Goal: Task Accomplishment & Management: Complete application form

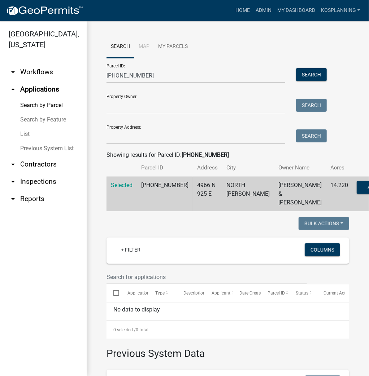
click at [33, 163] on link "arrow_drop_down Contractors" at bounding box center [43, 164] width 87 height 17
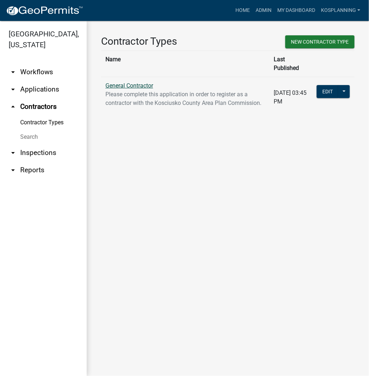
click at [122, 82] on link "General Contractor" at bounding box center [129, 85] width 48 height 7
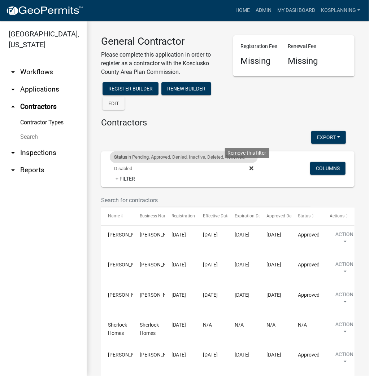
drag, startPoint x: 250, startPoint y: 169, endPoint x: 245, endPoint y: 164, distance: 6.9
click at [250, 169] on icon at bounding box center [251, 169] width 4 height 6
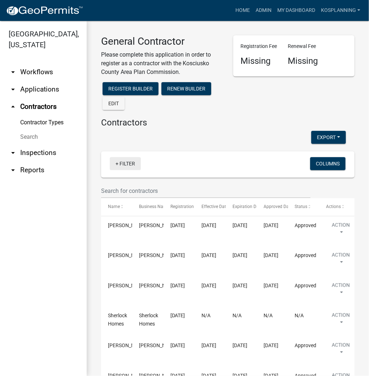
click at [123, 164] on link "+ Filter" at bounding box center [125, 163] width 31 height 13
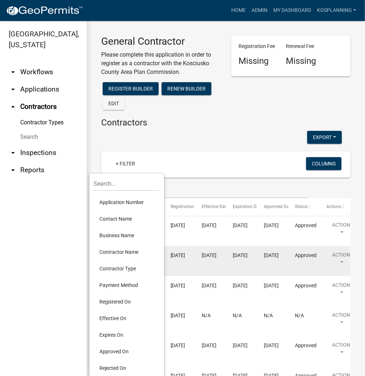
click at [117, 251] on li "Contractor Name" at bounding box center [126, 252] width 66 height 17
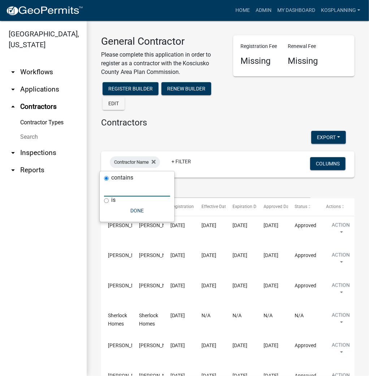
click at [149, 191] on input "text" at bounding box center [137, 189] width 66 height 15
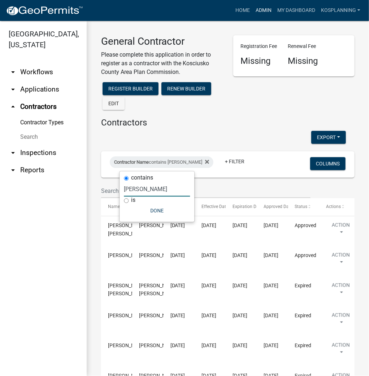
type input "[PERSON_NAME]"
click at [265, 12] on link "Admin" at bounding box center [264, 11] width 22 height 14
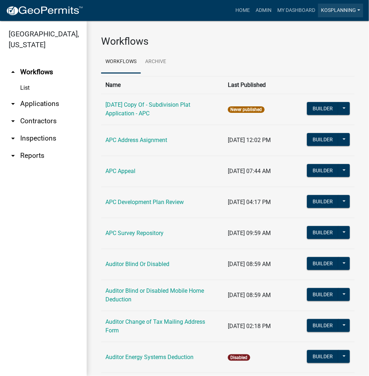
click at [336, 9] on link "kosplanning" at bounding box center [340, 11] width 45 height 14
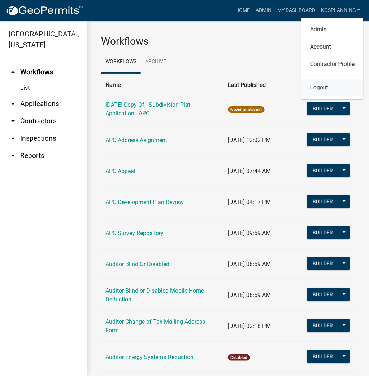
click at [321, 88] on link "Logout" at bounding box center [332, 87] width 62 height 17
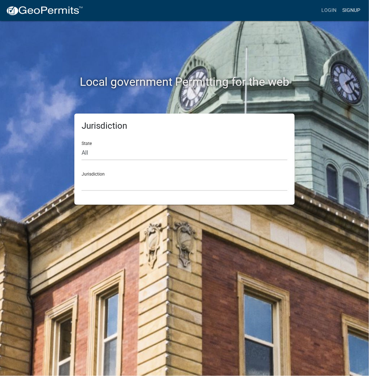
click at [344, 10] on link "Signup" at bounding box center [351, 11] width 24 height 14
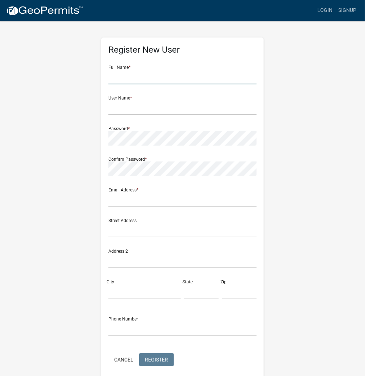
click at [195, 73] on input "text" at bounding box center [182, 77] width 148 height 15
type input "AMADO RODRIGUEZ"
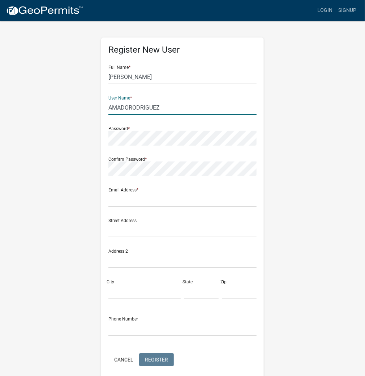
type input "AMADORODRIGUEZ"
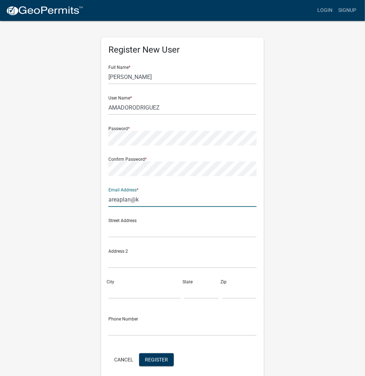
type input "areaplan@kosciusko.in.gov"
click at [153, 359] on span "Register" at bounding box center [156, 360] width 23 height 6
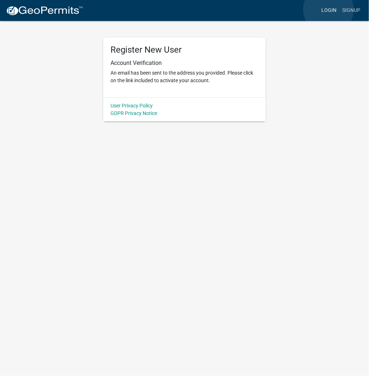
click at [328, 9] on link "Login" at bounding box center [328, 11] width 21 height 14
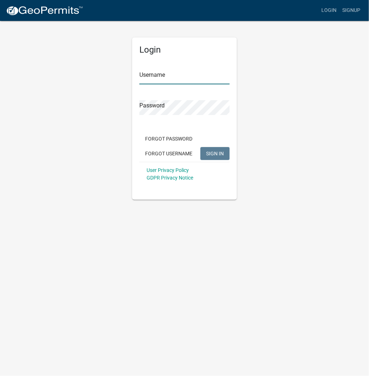
click at [161, 75] on input "Username" at bounding box center [184, 77] width 90 height 15
type input "kosplanning"
click at [200, 147] on button "SIGN IN" at bounding box center [214, 153] width 29 height 13
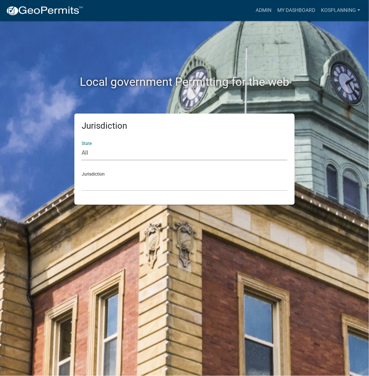
click at [129, 153] on select "All Colorado Georgia Indiana Iowa Kansas Minnesota Ohio South Carolina Wisconsin" at bounding box center [185, 153] width 206 height 15
select select "Indiana"
click at [82, 146] on select "All Colorado Georgia Indiana Iowa Kansas Minnesota Ohio South Carolina Wisconsin" at bounding box center [185, 153] width 206 height 15
click at [137, 186] on select "City of Charlestown, Indiana City of Jeffersonville, Indiana City of Logansport…" at bounding box center [185, 183] width 206 height 15
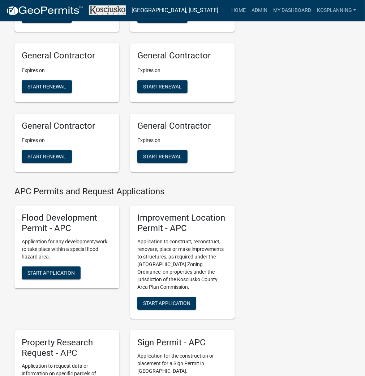
scroll to position [635, 0]
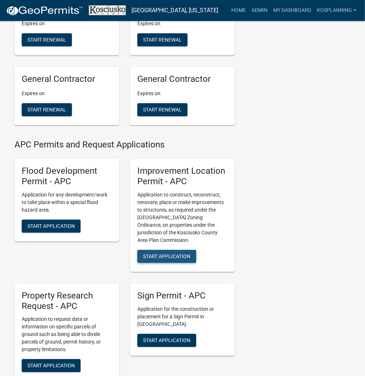
click at [163, 259] on span "Start Application" at bounding box center [166, 256] width 47 height 6
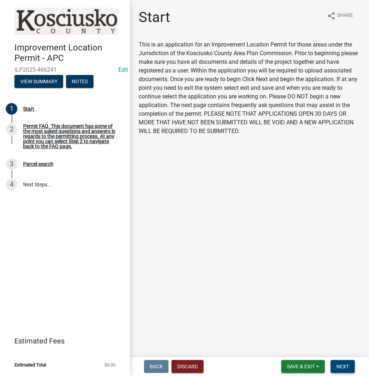
click at [340, 367] on span "Next" at bounding box center [342, 367] width 13 height 6
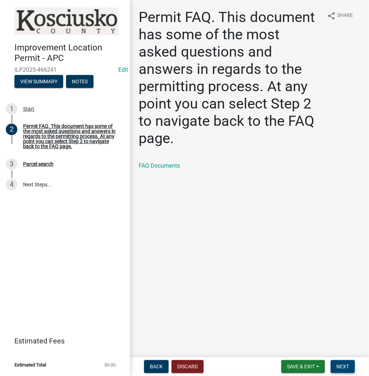
click at [342, 368] on span "Next" at bounding box center [342, 367] width 13 height 6
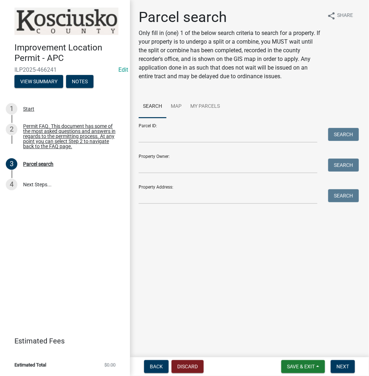
click at [205, 126] on div "Parcel ID: Search" at bounding box center [247, 130] width 217 height 25
click at [204, 137] on input "Parcel ID:" at bounding box center [228, 135] width 179 height 15
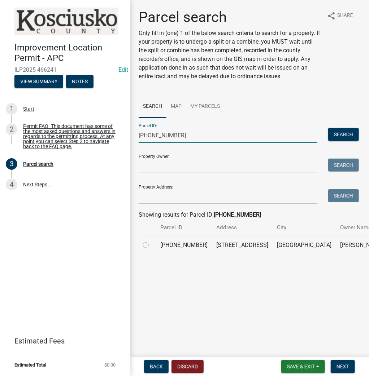
type input "029-053-046"
click at [152, 241] on label at bounding box center [152, 241] width 0 height 0
click at [152, 246] on input "radio" at bounding box center [154, 243] width 5 height 5
radio input "true"
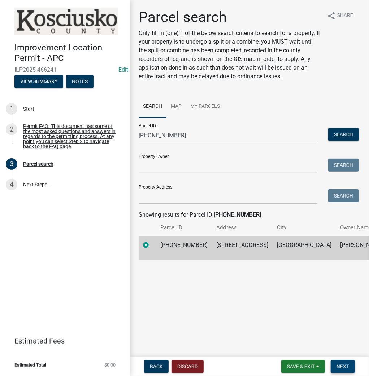
click at [338, 365] on span "Next" at bounding box center [342, 367] width 13 height 6
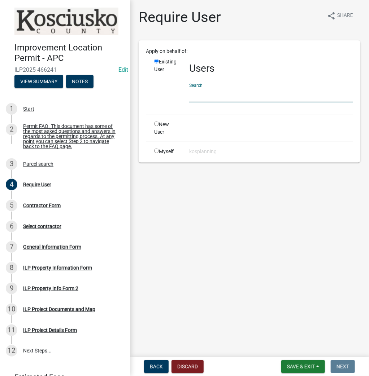
click at [295, 91] on input "text" at bounding box center [271, 95] width 164 height 15
type input "a"
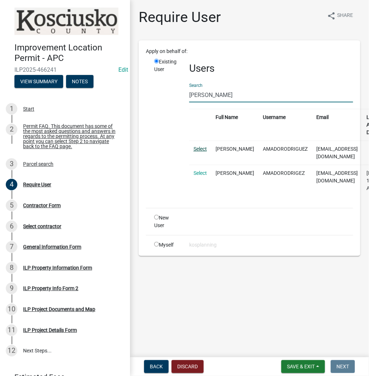
type input "AMADORO"
click at [204, 149] on link "Select" at bounding box center [199, 149] width 13 height 6
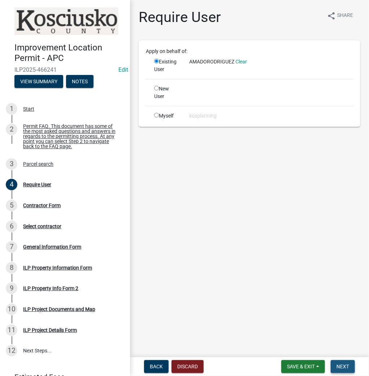
click at [338, 368] on span "Next" at bounding box center [342, 367] width 13 height 6
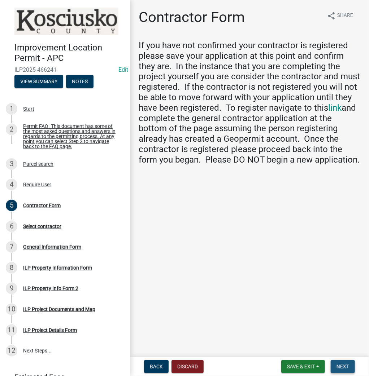
click at [341, 364] on span "Next" at bounding box center [342, 367] width 13 height 6
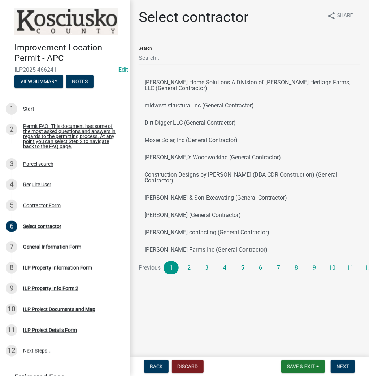
click at [196, 61] on input "Search" at bounding box center [250, 58] width 222 height 15
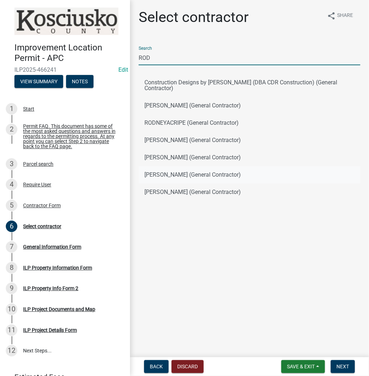
type input "ROD"
click at [169, 166] on button "Amos Rodriguez (General Contractor)" at bounding box center [250, 174] width 222 height 17
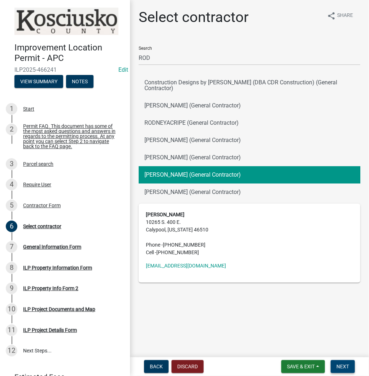
click at [339, 364] on span "Next" at bounding box center [342, 367] width 13 height 6
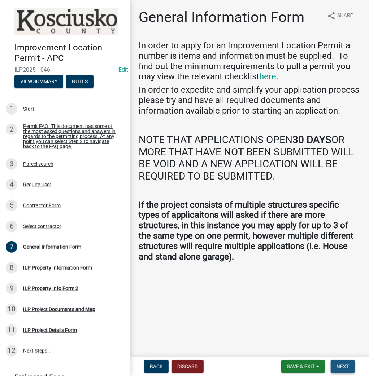
click at [337, 367] on span "Next" at bounding box center [342, 367] width 13 height 6
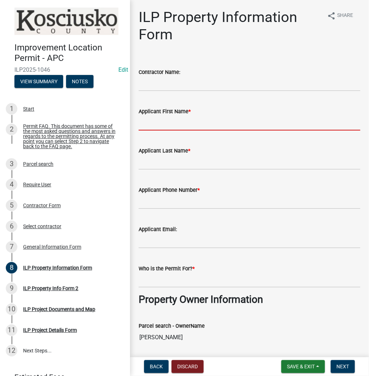
click at [206, 123] on input "Applicant First Name *" at bounding box center [250, 123] width 222 height 15
type input "AMADO"
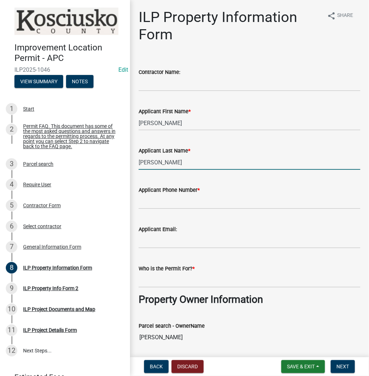
type input "RODRIGUEZ"
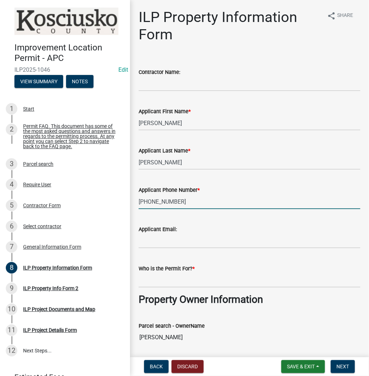
type input "574-527-8654"
click at [173, 283] on input "Who is the Permit For? *" at bounding box center [250, 280] width 222 height 15
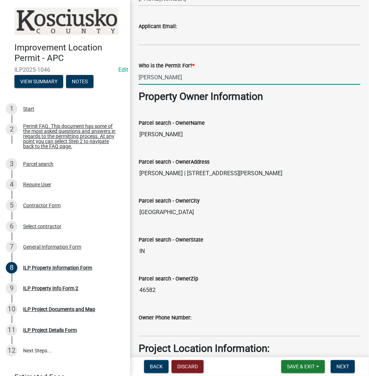
scroll to position [260, 0]
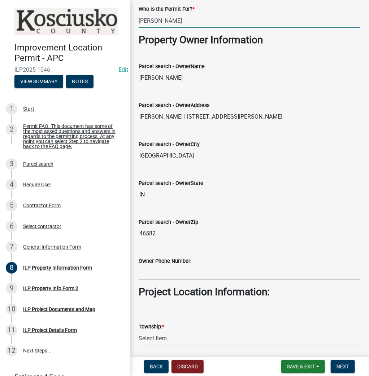
type input "AMADO RODIGUEZ"
click at [178, 341] on select "Select Item... Benton - Elkhart Co Clay Etna Franklin Harrison Jackson Jefferso…" at bounding box center [250, 338] width 222 height 15
click at [139, 331] on select "Select Item... Benton - Elkhart Co Clay Etna Franklin Harrison Jackson Jefferso…" at bounding box center [250, 338] width 222 height 15
select select "ce5e5af6-c6c5-4687-8c03-18a23ec22597"
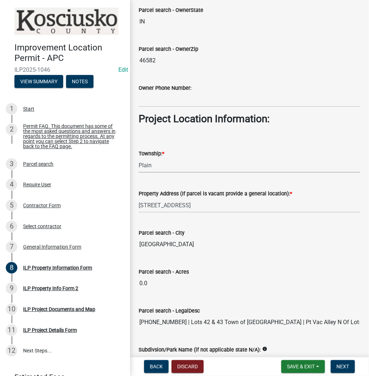
scroll to position [520, 0]
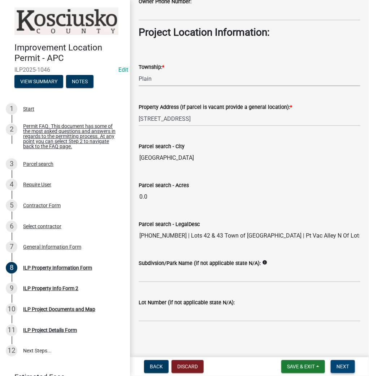
click at [341, 365] on span "Next" at bounding box center [342, 367] width 13 height 6
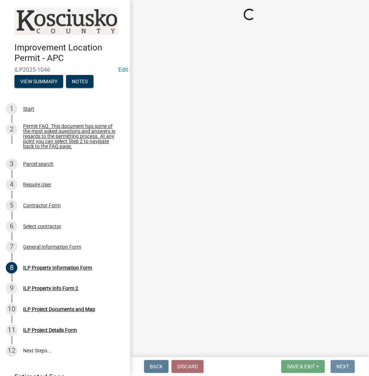
scroll to position [0, 0]
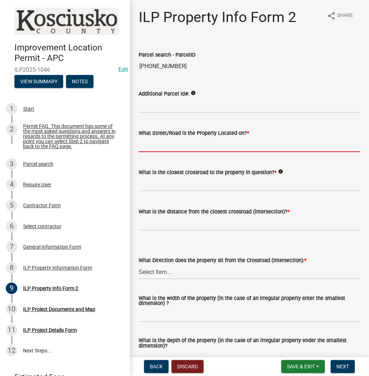
click at [178, 147] on input "What Street/Road is the Property Located on? *" at bounding box center [250, 145] width 222 height 15
type input "2ND ST"
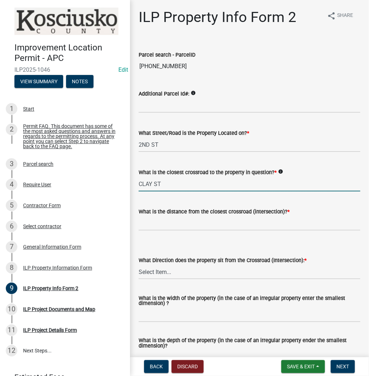
type input "CLAY ST"
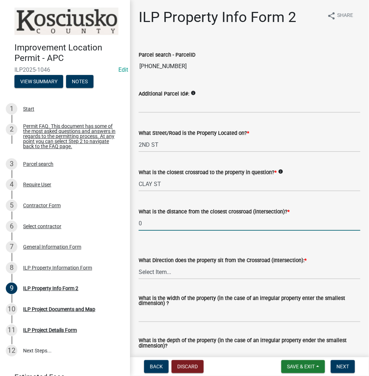
type input "0"
select select "0609af41-fe40-4fa2-880d-6f54f567ae8e"
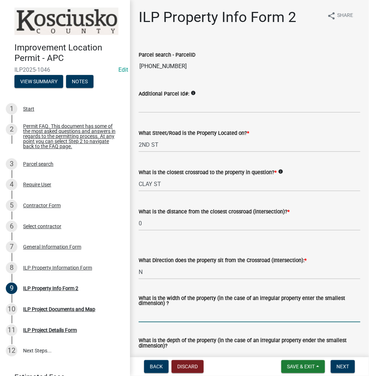
click at [188, 316] on input "What is the width of the property (in the case of an irregular property enter t…" at bounding box center [250, 315] width 222 height 15
type input "132"
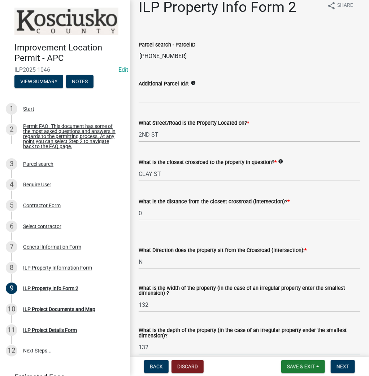
type input "132"
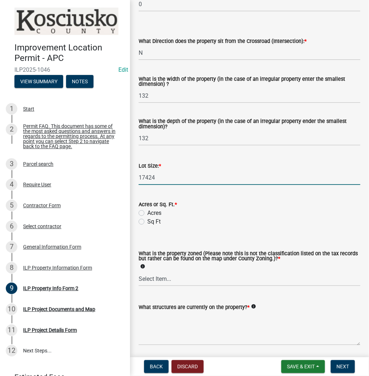
type input "17424"
click at [147, 222] on label "Sq Ft" at bounding box center [153, 222] width 13 height 9
click at [147, 222] on input "Sq Ft" at bounding box center [149, 220] width 5 height 5
radio input "true"
click at [162, 280] on select "Select Item... Agricultural Agricultural 2 Commercial Environmental Industrial …" at bounding box center [250, 279] width 222 height 15
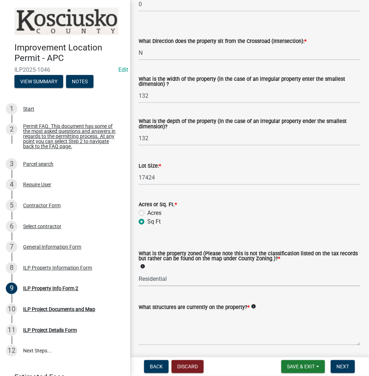
click at [139, 272] on select "Select Item... Agricultural Agricultural 2 Commercial Environmental Industrial …" at bounding box center [250, 279] width 222 height 15
select select "1146270b-2111-4e23-bf7f-74ce85cf7041"
click at [194, 322] on textarea "What structures are currently on the property? *" at bounding box center [250, 329] width 222 height 34
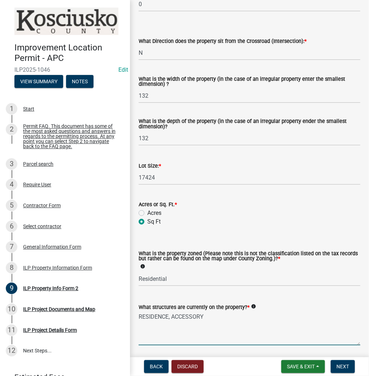
type textarea "RESIDENCE, ACCESSORY"
click at [335, 367] on button "Next" at bounding box center [343, 367] width 24 height 13
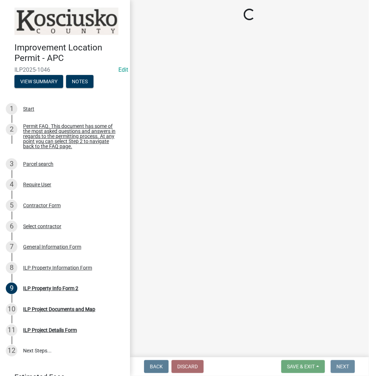
scroll to position [0, 0]
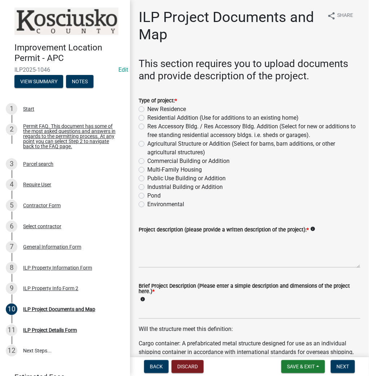
click at [147, 118] on label "Residential Addition (Use for additions to an existing home)" at bounding box center [222, 118] width 151 height 9
click at [147, 118] on input "Residential Addition (Use for additions to an existing home)" at bounding box center [149, 116] width 5 height 5
radio input "true"
click at [197, 265] on textarea "Project description (please provide a written description of the project): *" at bounding box center [250, 251] width 222 height 34
type textarea "RESIDENCE ADDITION"
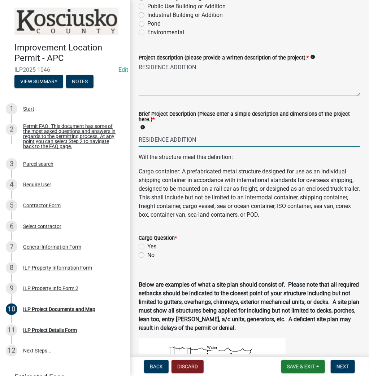
scroll to position [173, 0]
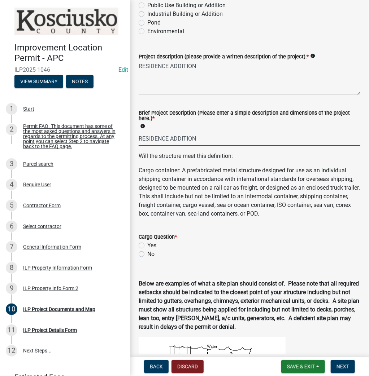
type input "RESIDENCE ADDITION"
click at [147, 253] on label "No" at bounding box center [150, 254] width 7 height 9
click at [147, 253] on input "No" at bounding box center [149, 252] width 5 height 5
radio input "true"
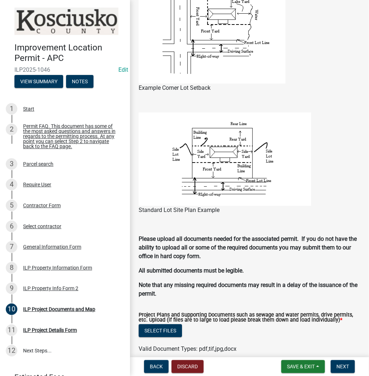
scroll to position [577, 0]
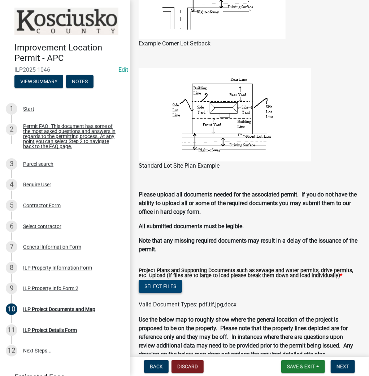
click at [161, 288] on button "Select files" at bounding box center [160, 286] width 43 height 13
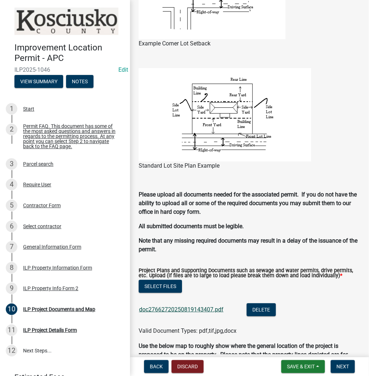
click at [186, 310] on link "doc27662720250819143407.pdf" at bounding box center [181, 309] width 84 height 7
click at [339, 365] on span "Next" at bounding box center [342, 367] width 13 height 6
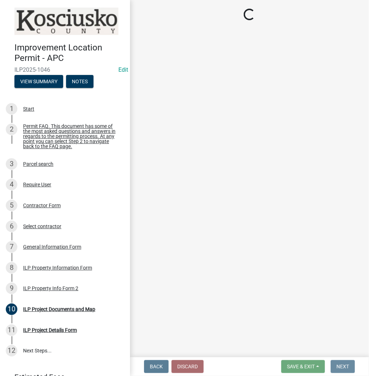
scroll to position [0, 0]
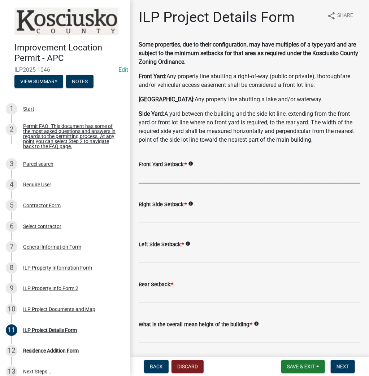
click at [218, 172] on input "text" at bounding box center [250, 176] width 222 height 15
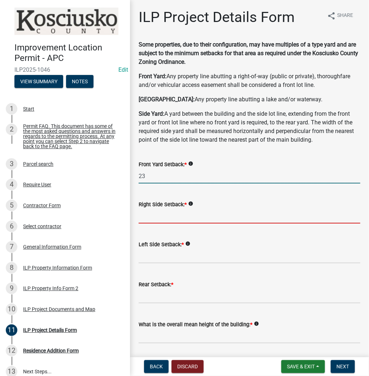
type input "23.0"
type input "2"
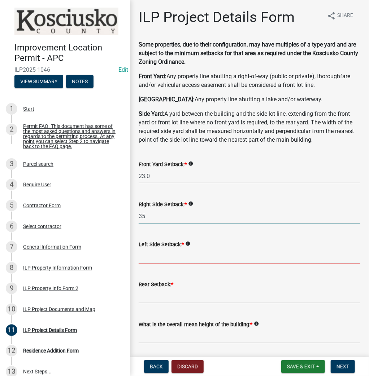
type input "35.0"
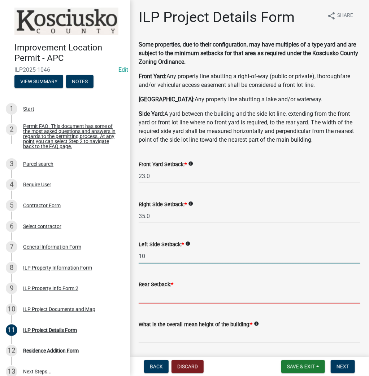
type input "10.0"
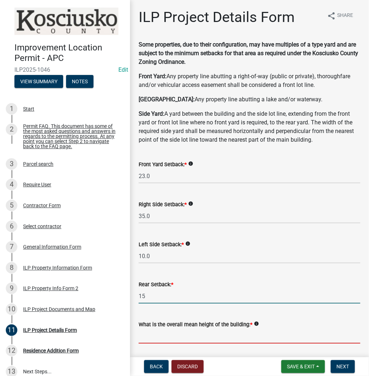
type input "15.0"
type input "40.0"
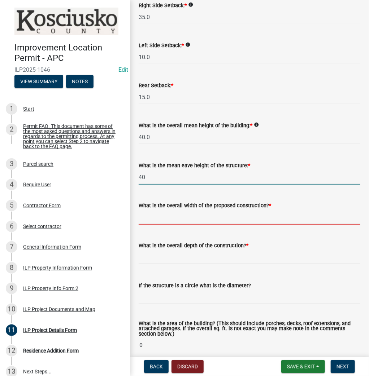
type input "40.0"
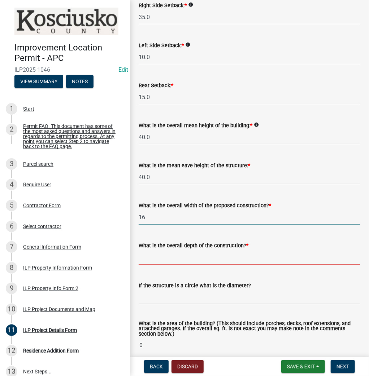
type input "16.00"
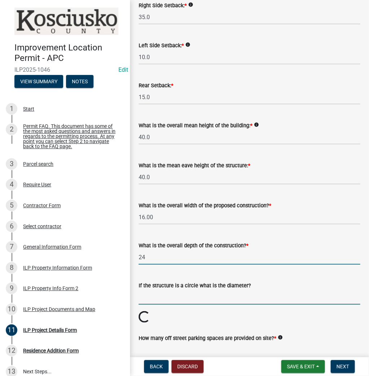
type input "24.00"
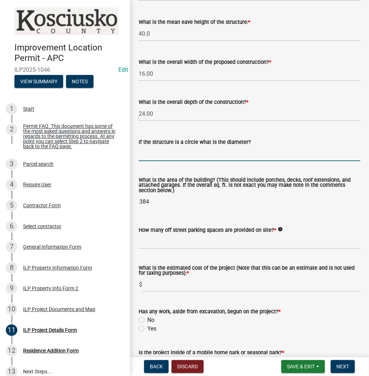
scroll to position [344, 0]
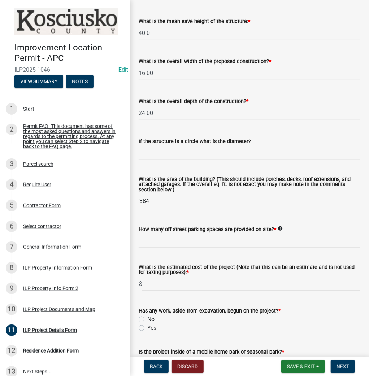
click at [152, 243] on input "text" at bounding box center [250, 241] width 222 height 15
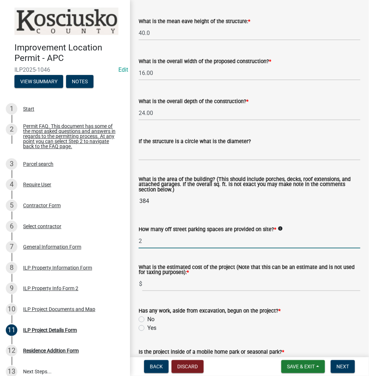
type input "2"
type input "10000"
click at [147, 321] on label "No" at bounding box center [150, 319] width 7 height 9
click at [147, 320] on input "No" at bounding box center [149, 317] width 5 height 5
radio input "true"
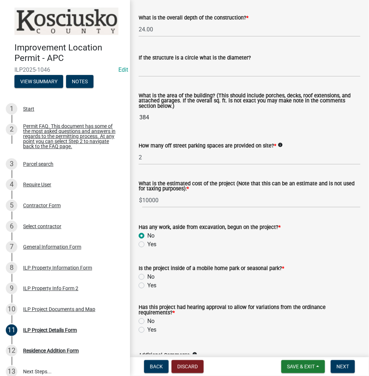
scroll to position [430, 0]
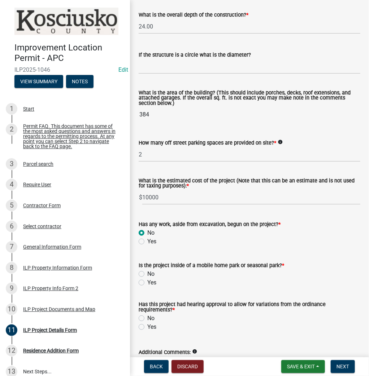
click at [147, 273] on label "No" at bounding box center [150, 274] width 7 height 9
click at [147, 273] on input "No" at bounding box center [149, 272] width 5 height 5
radio input "true"
click at [147, 326] on label "Yes" at bounding box center [151, 327] width 9 height 9
click at [147, 326] on input "Yes" at bounding box center [149, 325] width 5 height 5
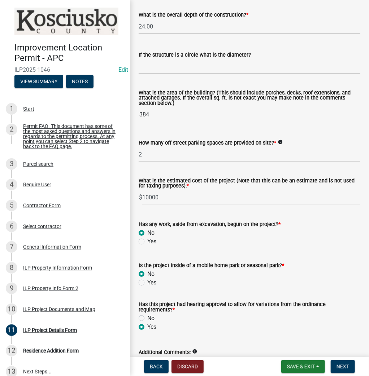
radio input "true"
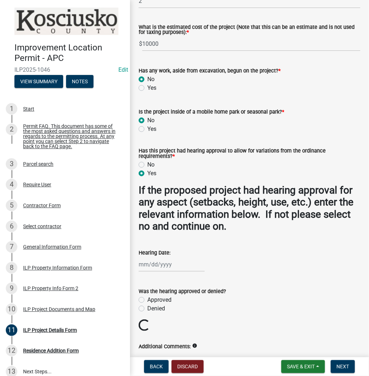
scroll to position [603, 0]
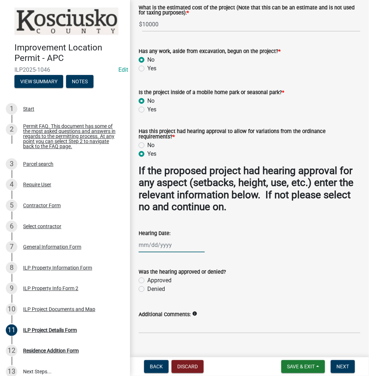
click at [180, 248] on div at bounding box center [172, 245] width 66 height 15
select select "8"
select select "2025"
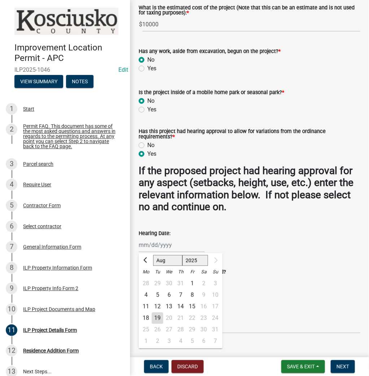
click at [145, 308] on div "11" at bounding box center [146, 307] width 12 height 12
type input "08/11/2025"
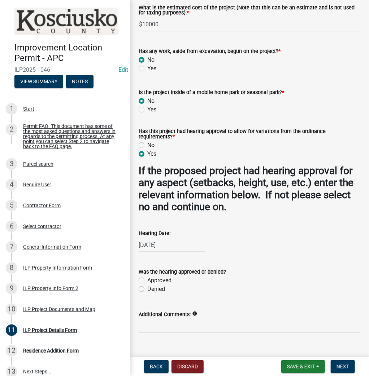
click at [147, 281] on label "Approved" at bounding box center [159, 280] width 24 height 9
click at [147, 281] on input "Approved" at bounding box center [149, 278] width 5 height 5
radio input "true"
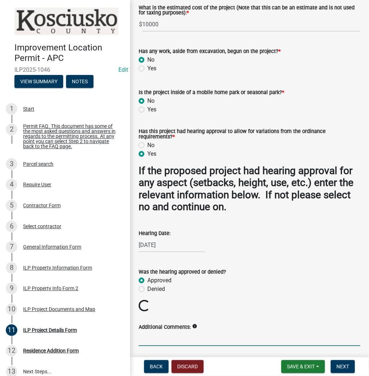
click at [159, 341] on input "Additional Comments:" at bounding box center [250, 339] width 222 height 15
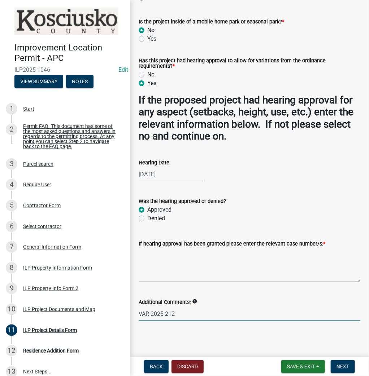
scroll to position [675, 0]
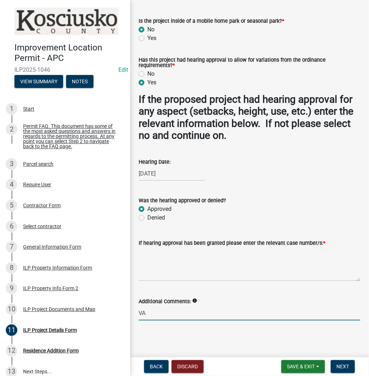
type input "V"
click at [169, 258] on textarea "If hearing approval has been granted please enter the relevant case number/s: *" at bounding box center [250, 265] width 222 height 34
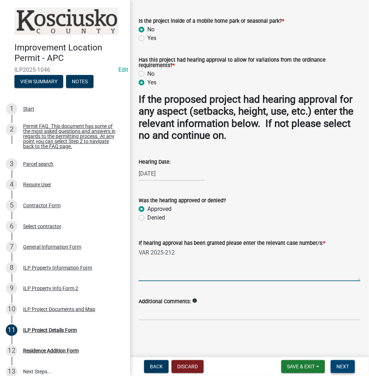
type textarea "VAR 2025-212"
click at [338, 364] on span "Next" at bounding box center [342, 367] width 13 height 6
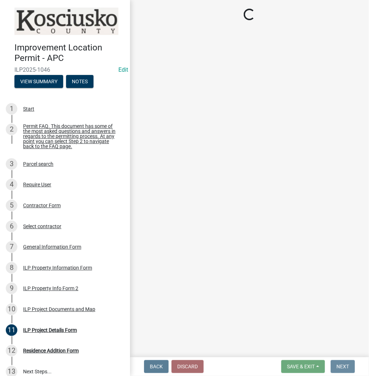
scroll to position [0, 0]
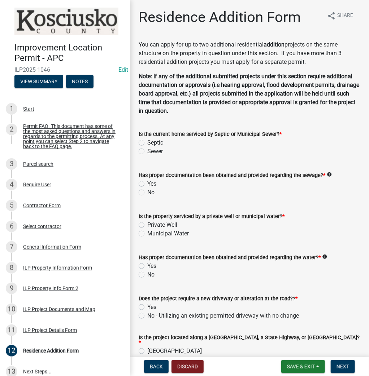
click at [147, 143] on label "Septic" at bounding box center [155, 143] width 16 height 9
click at [147, 143] on input "Septic" at bounding box center [149, 141] width 5 height 5
radio input "true"
click at [144, 184] on div "Yes" at bounding box center [250, 184] width 222 height 9
click at [147, 184] on label "Yes" at bounding box center [151, 184] width 9 height 9
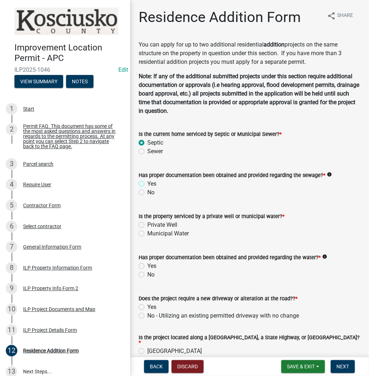
click at [147, 184] on input "Yes" at bounding box center [149, 182] width 5 height 5
radio input "true"
click at [147, 227] on label "Private Well" at bounding box center [162, 225] width 30 height 9
click at [147, 226] on input "Private Well" at bounding box center [149, 223] width 5 height 5
radio input "true"
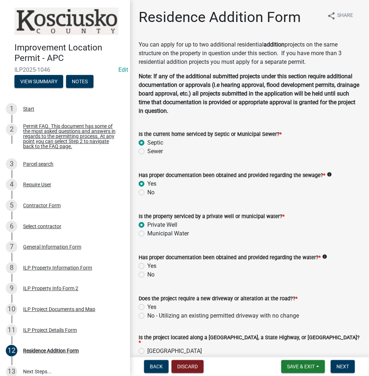
click at [147, 266] on label "Yes" at bounding box center [151, 266] width 9 height 9
click at [147, 266] on input "Yes" at bounding box center [149, 264] width 5 height 5
radio input "true"
click at [147, 316] on label "No - Utilizing an existing permitted driveway with no change" at bounding box center [223, 316] width 152 height 9
click at [147, 316] on input "No - Utilizing an existing permitted driveway with no change" at bounding box center [149, 314] width 5 height 5
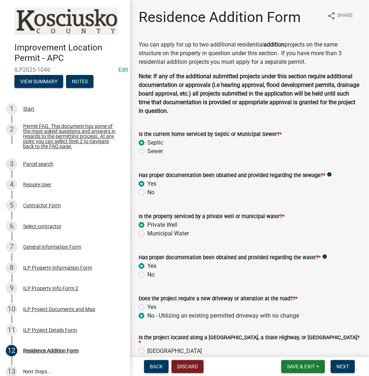
radio input "true"
click at [147, 347] on label "County Road" at bounding box center [174, 351] width 55 height 9
click at [147, 347] on input "County Road" at bounding box center [149, 349] width 5 height 5
radio input "true"
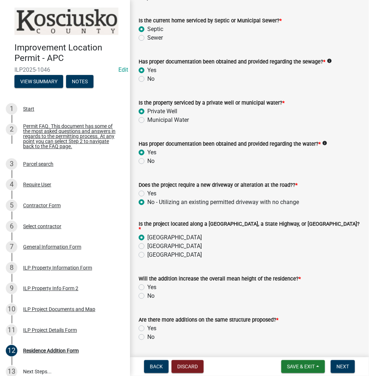
scroll to position [115, 0]
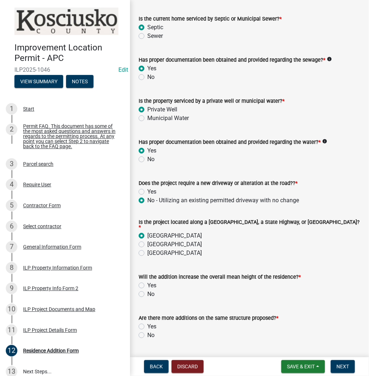
click at [147, 291] on label "No" at bounding box center [150, 294] width 7 height 9
click at [147, 291] on input "No" at bounding box center [149, 292] width 5 height 5
radio input "true"
click at [147, 333] on label "No" at bounding box center [150, 335] width 7 height 9
click at [147, 333] on input "No" at bounding box center [149, 333] width 5 height 5
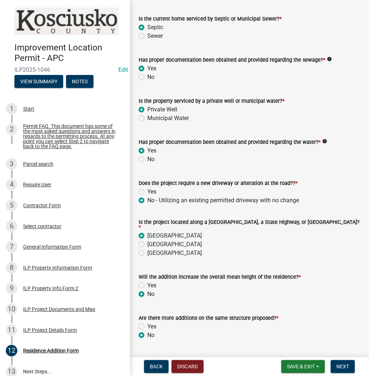
radio input "true"
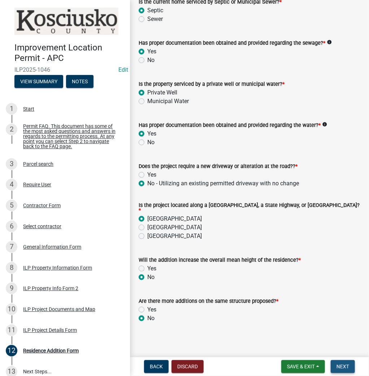
click at [337, 368] on span "Next" at bounding box center [342, 367] width 13 height 6
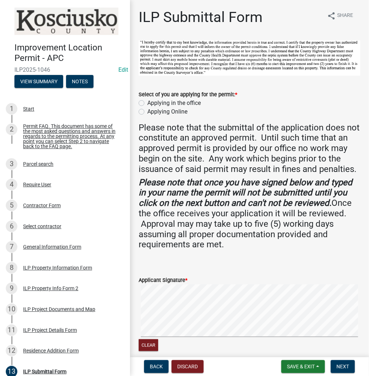
click at [147, 103] on label "Applying in the office" at bounding box center [173, 103] width 53 height 9
click at [147, 103] on input "Applying in the office" at bounding box center [149, 101] width 5 height 5
radio input "true"
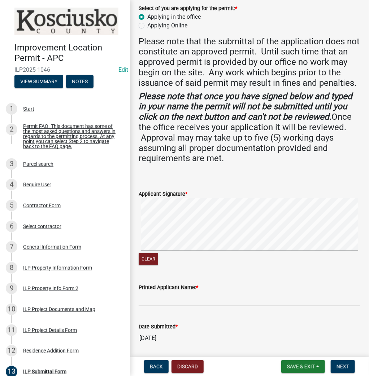
scroll to position [87, 0]
click at [259, 202] on form "Applicant Signature * Clear" at bounding box center [250, 224] width 222 height 86
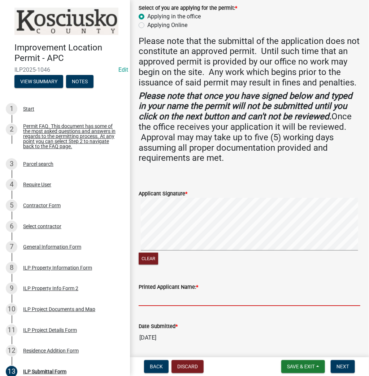
click at [200, 306] on input "Printed Applicant Name: *" at bounding box center [250, 299] width 222 height 15
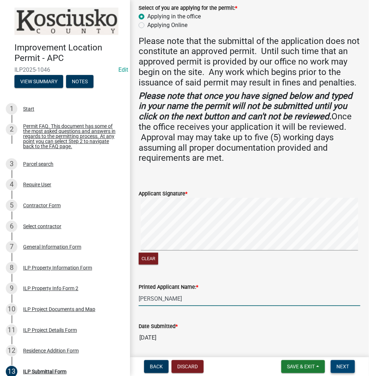
type input "AMADO RODRIGUEZ"
click at [338, 367] on span "Next" at bounding box center [342, 367] width 13 height 6
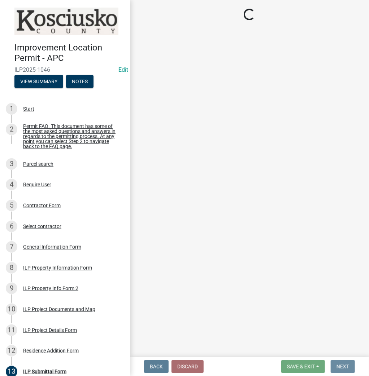
scroll to position [0, 0]
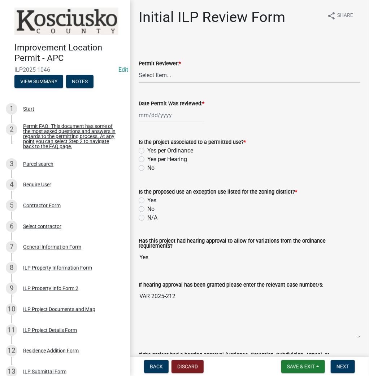
click at [189, 76] on select "Select Item... MMS LT AT CS Vacant Vacant" at bounding box center [250, 75] width 222 height 15
click at [139, 68] on select "Select Item... MMS LT AT CS Vacant Vacant" at bounding box center [250, 75] width 222 height 15
select select "d95389f4-ab5a-4603-9826-29cf73316391"
select select "8"
select select "2025"
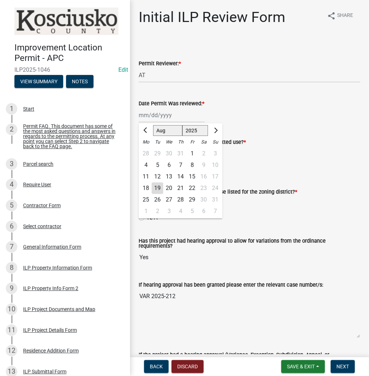
click at [173, 118] on div "Jan Feb Mar Apr May Jun Jul Aug Sep Oct Nov Dec 1525 1526 1527 1528 1529 1530 1…" at bounding box center [172, 115] width 66 height 15
click at [159, 185] on div "19" at bounding box center [158, 189] width 12 height 12
type input "08/19/2025"
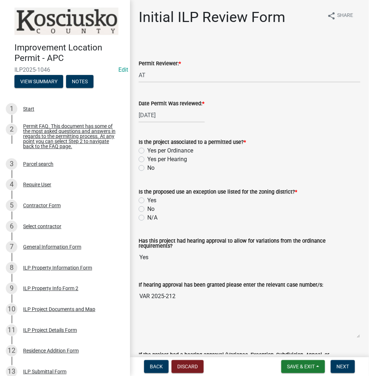
click at [147, 160] on label "Yes per Hearing" at bounding box center [167, 159] width 40 height 9
click at [147, 160] on input "Yes per Hearing" at bounding box center [149, 157] width 5 height 5
radio input "true"
click at [147, 219] on label "N/A" at bounding box center [152, 218] width 10 height 9
click at [147, 218] on input "N/A" at bounding box center [149, 216] width 5 height 5
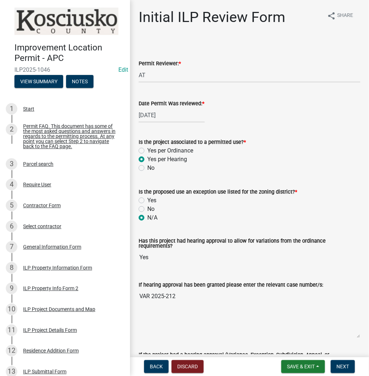
radio input "true"
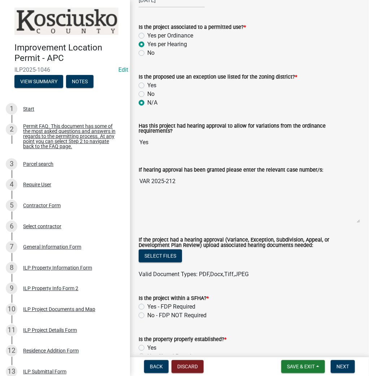
scroll to position [115, 0]
drag, startPoint x: 143, startPoint y: 312, endPoint x: 149, endPoint y: 310, distance: 7.2
click at [147, 311] on label "No - FDP NOT Required" at bounding box center [176, 315] width 59 height 9
click at [147, 311] on input "No - FDP NOT Required" at bounding box center [149, 313] width 5 height 5
radio input "true"
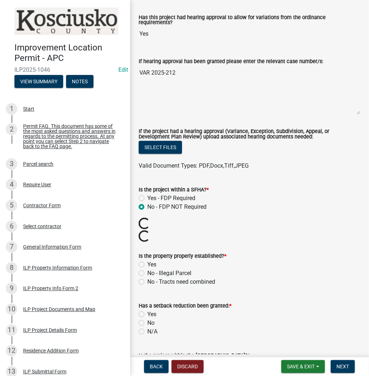
scroll to position [231, 0]
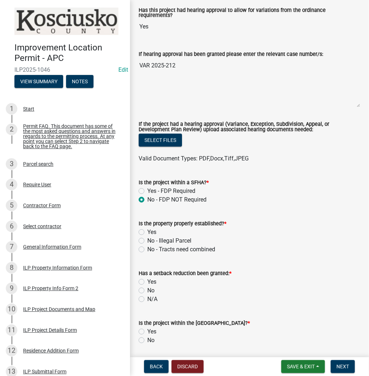
click at [147, 229] on label "Yes" at bounding box center [151, 232] width 9 height 9
click at [147, 229] on input "Yes" at bounding box center [149, 230] width 5 height 5
radio input "true"
click at [147, 287] on label "No" at bounding box center [150, 291] width 7 height 9
click at [147, 287] on input "No" at bounding box center [149, 289] width 5 height 5
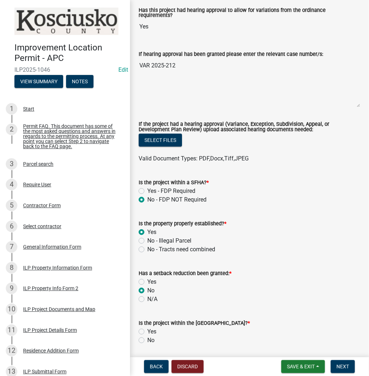
radio input "true"
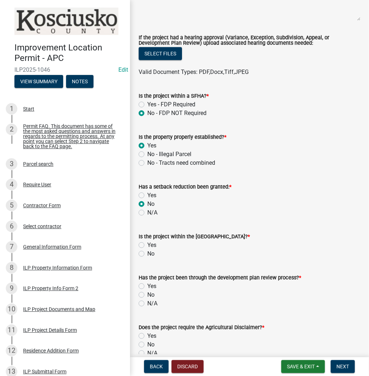
click at [147, 250] on label "No" at bounding box center [150, 254] width 7 height 9
click at [147, 250] on input "No" at bounding box center [149, 252] width 5 height 5
radio input "true"
click at [147, 300] on label "N/A" at bounding box center [152, 304] width 10 height 9
click at [147, 300] on input "N/A" at bounding box center [149, 302] width 5 height 5
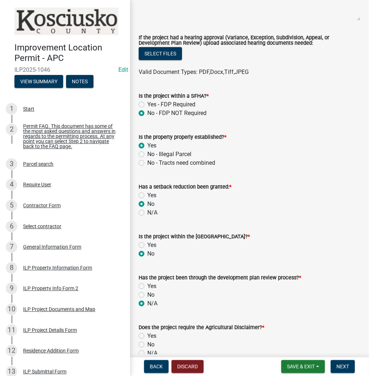
radio input "true"
click at [147, 343] on label "No" at bounding box center [150, 345] width 7 height 9
click at [147, 343] on input "No" at bounding box center [149, 343] width 5 height 5
radio input "true"
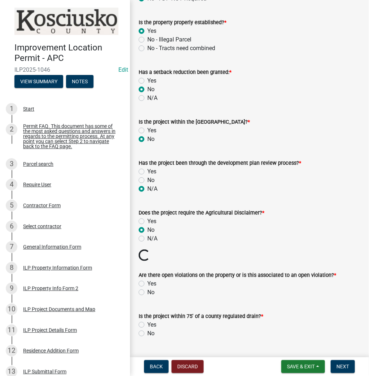
scroll to position [433, 0]
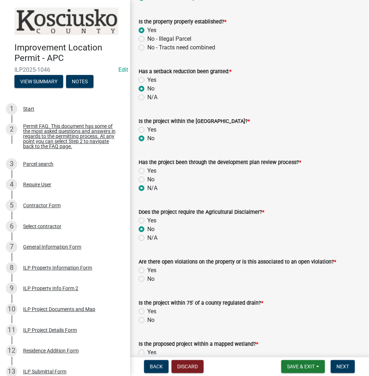
click at [147, 276] on label "No" at bounding box center [150, 279] width 7 height 9
click at [147, 276] on input "No" at bounding box center [149, 277] width 5 height 5
radio input "true"
click at [147, 316] on label "No" at bounding box center [150, 320] width 7 height 9
click at [147, 316] on input "No" at bounding box center [149, 318] width 5 height 5
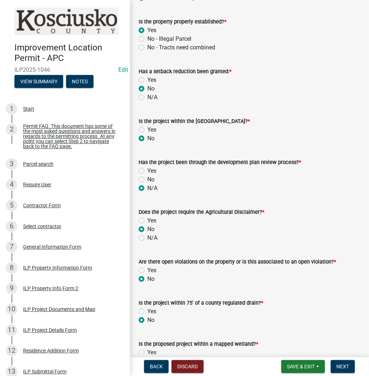
radio input "true"
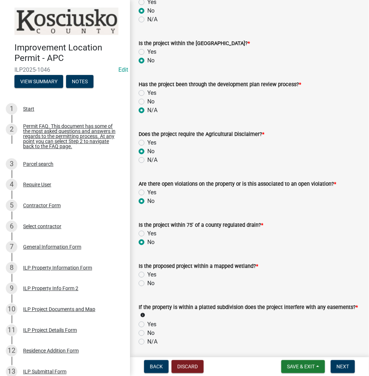
scroll to position [520, 0]
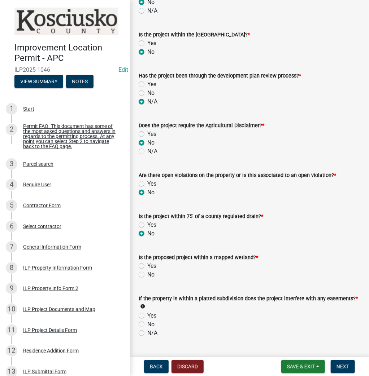
click at [147, 272] on label "No" at bounding box center [150, 275] width 7 height 9
click at [147, 272] on input "No" at bounding box center [149, 273] width 5 height 5
radio input "true"
click at [147, 331] on label "N/A" at bounding box center [152, 333] width 10 height 9
click at [147, 331] on input "N/A" at bounding box center [149, 331] width 5 height 5
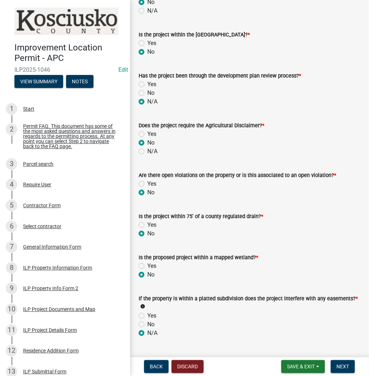
radio input "true"
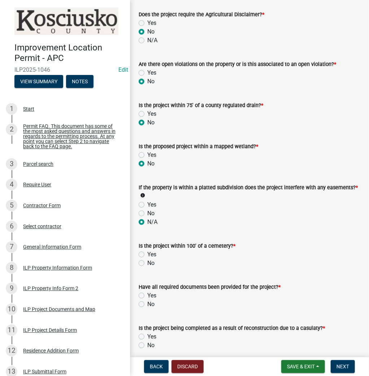
scroll to position [635, 0]
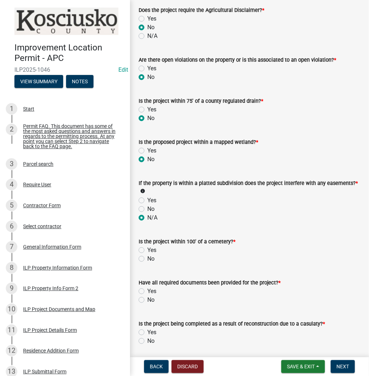
click at [147, 255] on label "No" at bounding box center [150, 259] width 7 height 9
click at [147, 255] on input "No" at bounding box center [149, 257] width 5 height 5
radio input "true"
click at [147, 287] on label "Yes" at bounding box center [151, 291] width 9 height 9
click at [147, 287] on input "Yes" at bounding box center [149, 289] width 5 height 5
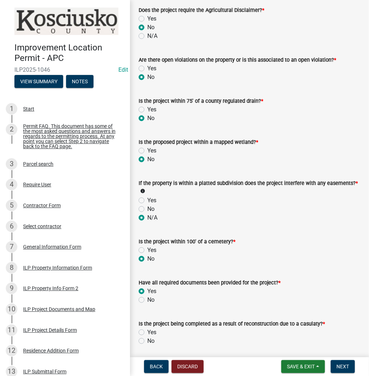
radio input "true"
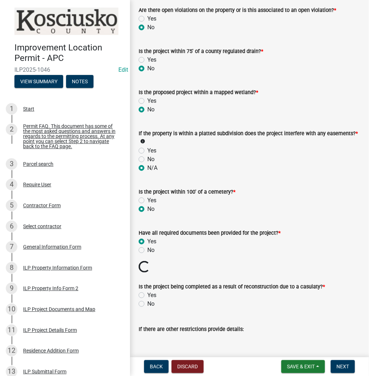
scroll to position [693, 0]
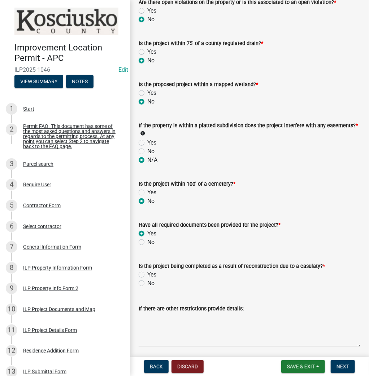
click at [147, 280] on label "No" at bounding box center [150, 283] width 7 height 9
click at [147, 280] on input "No" at bounding box center [149, 281] width 5 height 5
radio input "true"
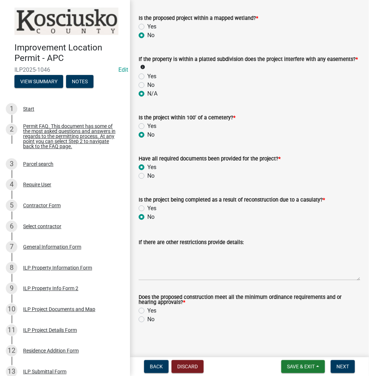
scroll to position [760, 0]
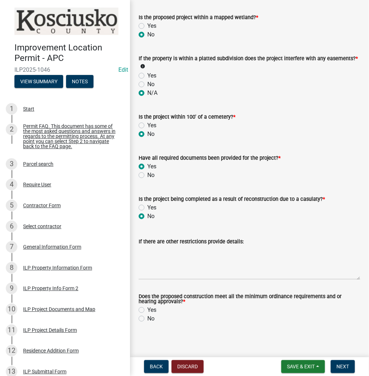
click at [147, 307] on label "Yes" at bounding box center [151, 310] width 9 height 9
click at [147, 307] on input "Yes" at bounding box center [149, 308] width 5 height 5
radio input "true"
click at [336, 366] on span "Next" at bounding box center [342, 367] width 13 height 6
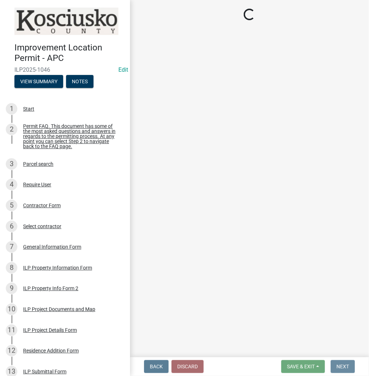
scroll to position [0, 0]
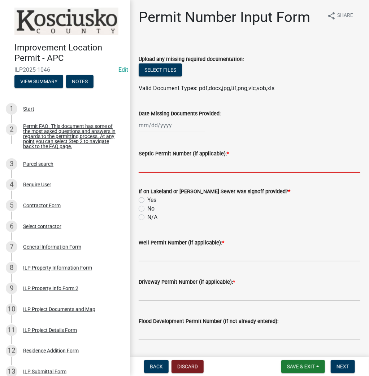
click at [163, 171] on input "Septic Permit Number (if applicable): *" at bounding box center [250, 165] width 222 height 15
type input "LETTER"
click at [147, 218] on label "N/A" at bounding box center [152, 217] width 10 height 9
click at [147, 218] on input "N/A" at bounding box center [149, 215] width 5 height 5
radio input "true"
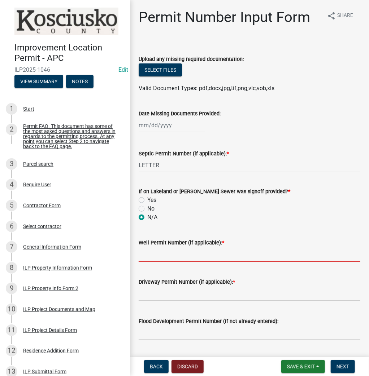
click at [156, 255] on input "Well Permit Number (if applicable): *" at bounding box center [250, 254] width 222 height 15
type input "LETTER"
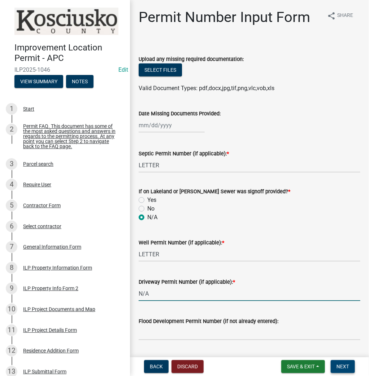
type input "N/A"
click at [335, 366] on button "Next" at bounding box center [343, 367] width 24 height 13
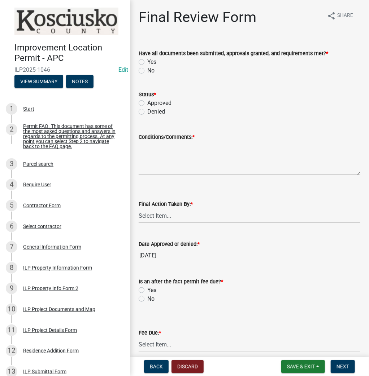
click at [147, 61] on label "Yes" at bounding box center [151, 62] width 9 height 9
click at [147, 61] on input "Yes" at bounding box center [149, 60] width 5 height 5
radio input "true"
click at [147, 102] on label "Approved" at bounding box center [159, 103] width 24 height 9
click at [147, 102] on input "Approved" at bounding box center [149, 101] width 5 height 5
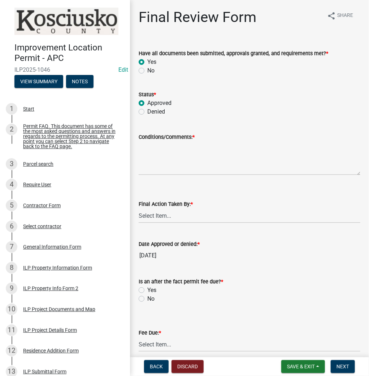
radio input "true"
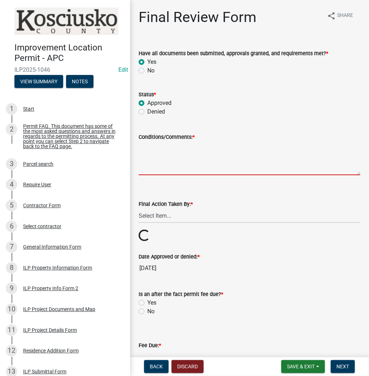
click at [177, 158] on textarea "Conditions/Comments: *" at bounding box center [250, 158] width 222 height 34
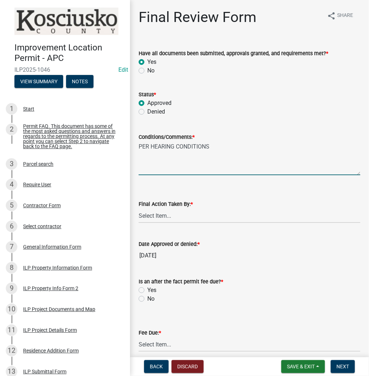
type textarea "PER HEARING CONDITIONS"
click at [169, 216] on select "Select Item... MMS LT AT CS Vacant Vacant" at bounding box center [250, 216] width 222 height 15
click at [139, 209] on select "Select Item... MMS LT AT CS Vacant Vacant" at bounding box center [250, 216] width 222 height 15
select select "d95389f4-ab5a-4603-9826-29cf73316391"
click at [147, 298] on label "No" at bounding box center [150, 299] width 7 height 9
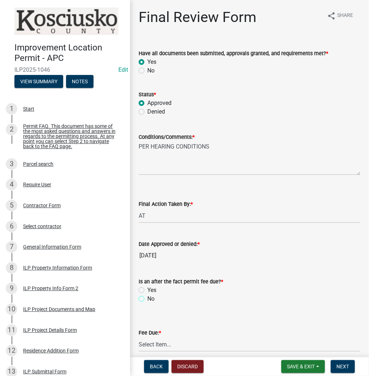
click at [147, 298] on input "No" at bounding box center [149, 297] width 5 height 5
radio input "true"
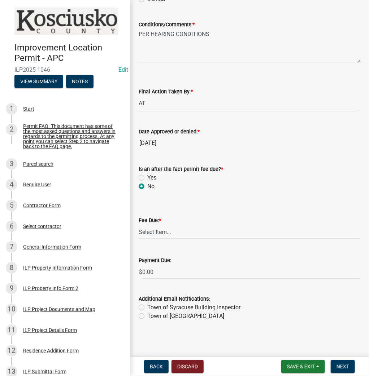
scroll to position [113, 0]
click at [160, 234] on select "Select Item... N/A $10.00 $25.00 $125.00 $250 $500 $500 + $10.00 for every 10 s…" at bounding box center [250, 232] width 222 height 15
click at [139, 239] on select "Select Item... N/A $10.00 $25.00 $125.00 $250 $500 $500 + $10.00 for every 10 s…" at bounding box center [250, 232] width 222 height 15
select select "6f482d1d-eb35-47e6-92b0-143404755581"
click at [341, 368] on span "Next" at bounding box center [342, 367] width 13 height 6
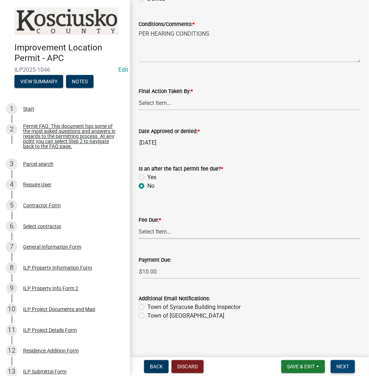
scroll to position [0, 0]
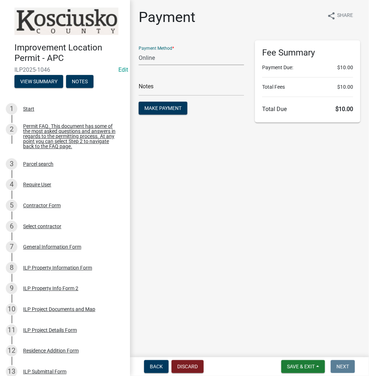
click at [171, 59] on select "Credit Card POS Check Cash Online" at bounding box center [191, 58] width 105 height 15
select select "2: 1"
click at [139, 51] on select "Credit Card POS Check Cash Online" at bounding box center [191, 58] width 105 height 15
click at [159, 108] on span "Make Payment" at bounding box center [162, 108] width 37 height 6
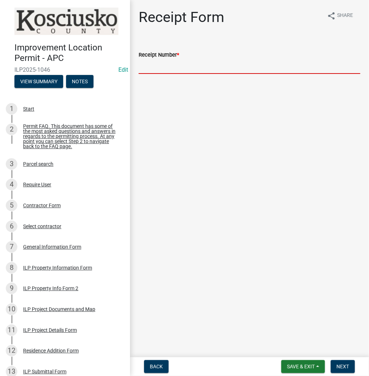
click at [179, 65] on input "Receipt Number *" at bounding box center [250, 66] width 222 height 15
type input "023500"
click at [338, 369] on span "Next" at bounding box center [342, 367] width 13 height 6
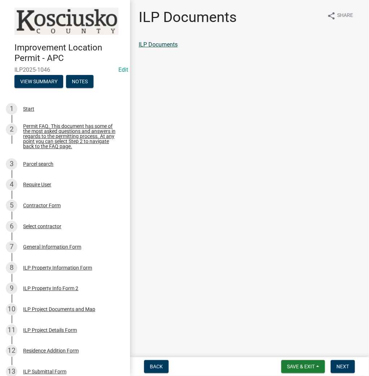
click at [155, 44] on link "ILP Documents" at bounding box center [158, 44] width 39 height 7
click at [341, 367] on span "Next" at bounding box center [342, 367] width 13 height 6
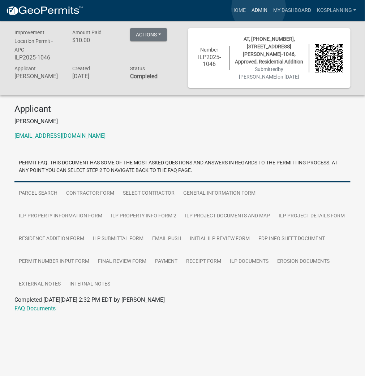
click at [258, 8] on link "Admin" at bounding box center [259, 11] width 22 height 14
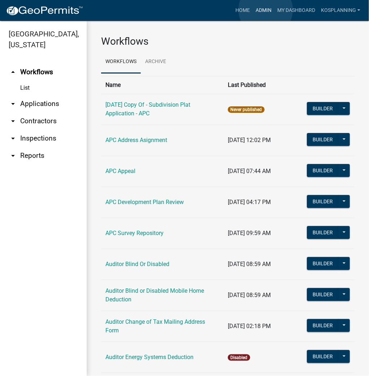
click at [266, 10] on link "Admin" at bounding box center [264, 11] width 22 height 14
click at [51, 102] on link "arrow_drop_down Applications" at bounding box center [43, 103] width 87 height 17
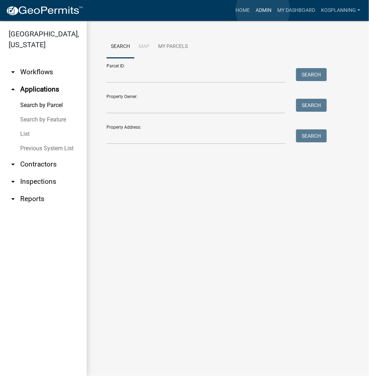
click at [263, 10] on link "Admin" at bounding box center [264, 11] width 22 height 14
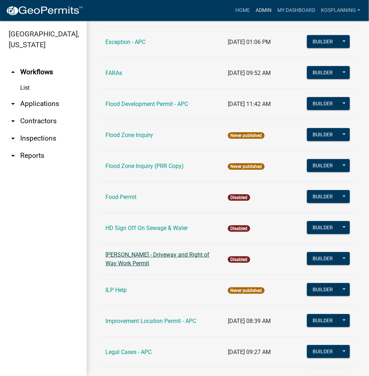
scroll to position [722, 0]
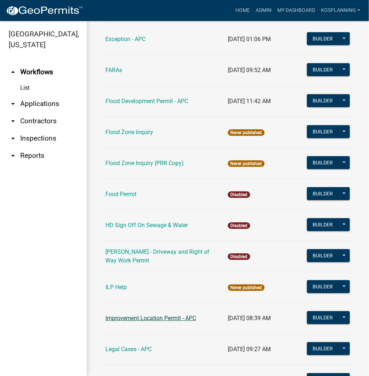
click at [121, 318] on link "Improvement Location Permit - APC" at bounding box center [150, 318] width 91 height 7
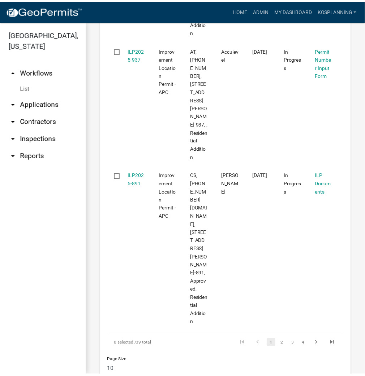
scroll to position [1646, 0]
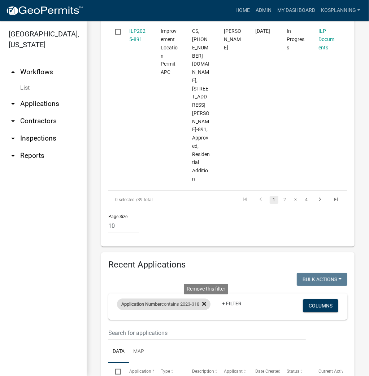
click at [206, 302] on icon at bounding box center [204, 304] width 4 height 4
click at [136, 300] on link "+ Filter" at bounding box center [132, 306] width 31 height 13
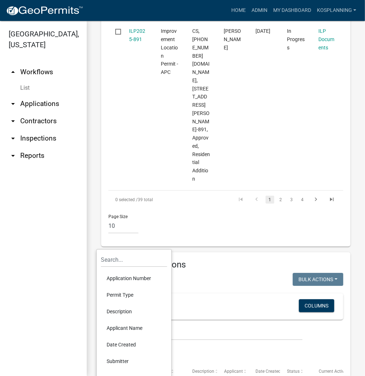
click at [131, 278] on li "Application Number" at bounding box center [134, 278] width 66 height 17
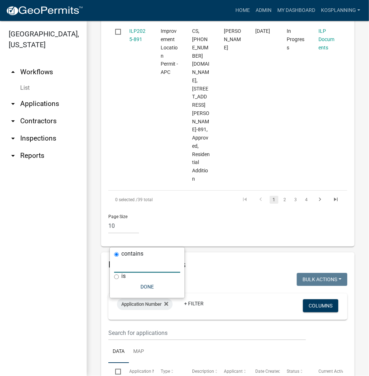
click at [139, 267] on input "text" at bounding box center [147, 265] width 66 height 15
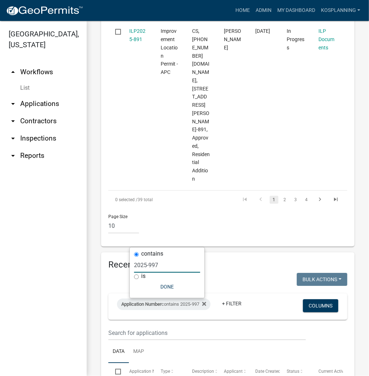
type input "2025-997"
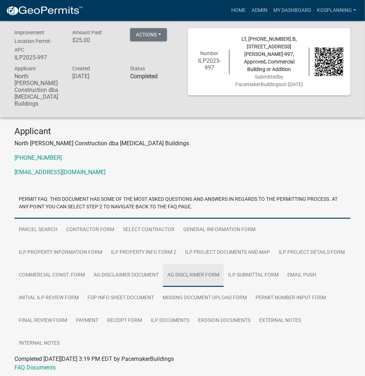
click at [163, 268] on link "Ag Disclaimer Form" at bounding box center [193, 275] width 61 height 23
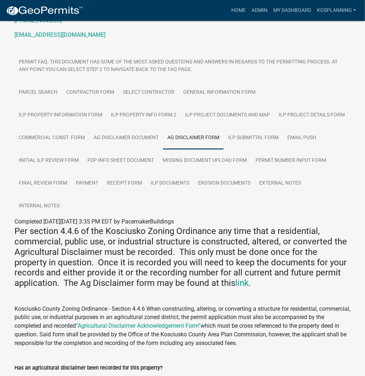
scroll to position [22, 0]
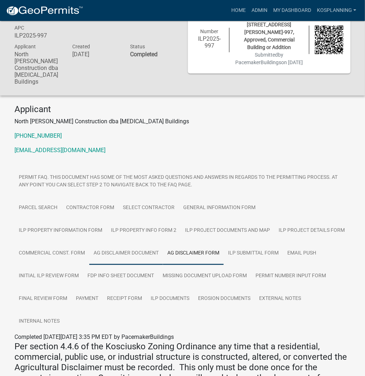
click at [89, 248] on link "Ag Disclaimer Document" at bounding box center [126, 253] width 74 height 23
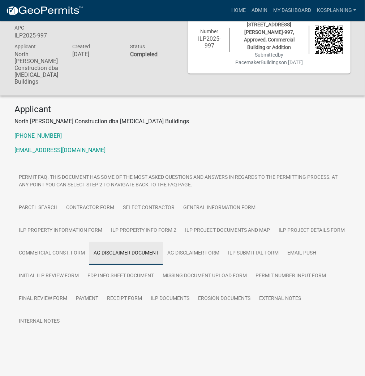
scroll to position [21, 0]
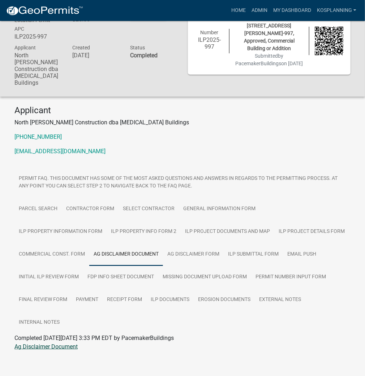
click at [61, 344] on link "Ag Disclaimer Document" at bounding box center [45, 347] width 63 height 7
click at [158, 270] on link "Missing Document Upload Form" at bounding box center [204, 277] width 93 height 23
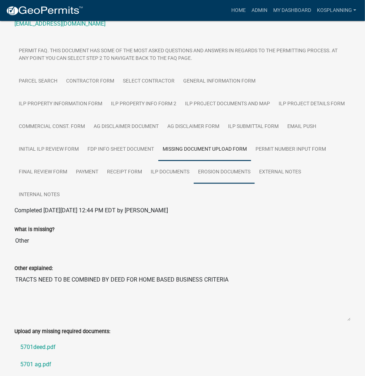
scroll to position [156, 0]
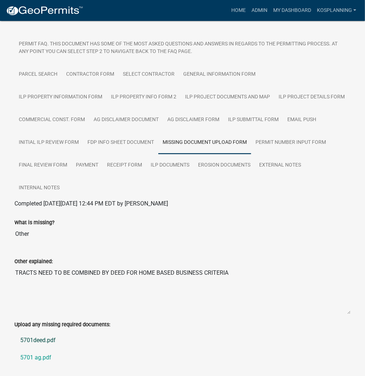
click at [38, 332] on link "5701deed.pdf" at bounding box center [182, 340] width 336 height 17
click at [42, 350] on link "5701 ag.pdf" at bounding box center [182, 358] width 336 height 17
click at [261, 9] on link "Admin" at bounding box center [259, 11] width 22 height 14
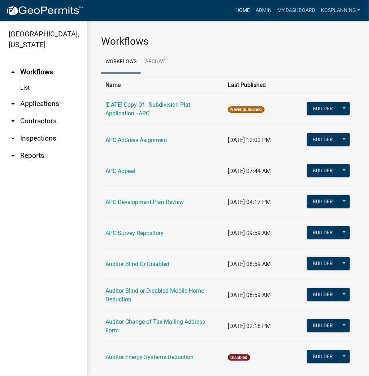
click at [248, 10] on link "Home" at bounding box center [242, 11] width 20 height 14
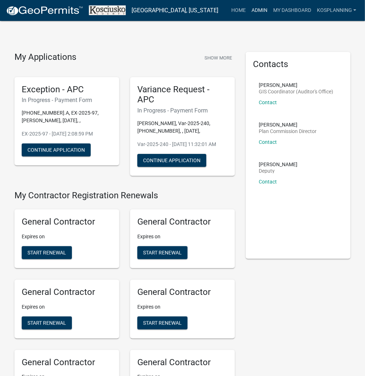
click at [256, 8] on link "Admin" at bounding box center [259, 11] width 22 height 14
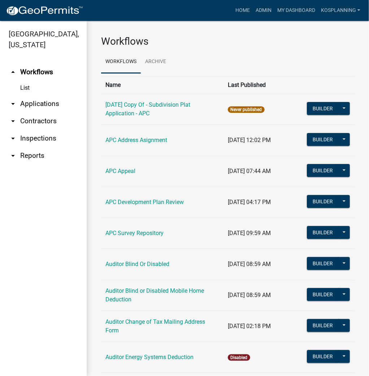
click at [45, 99] on link "arrow_drop_down Applications" at bounding box center [43, 103] width 87 height 17
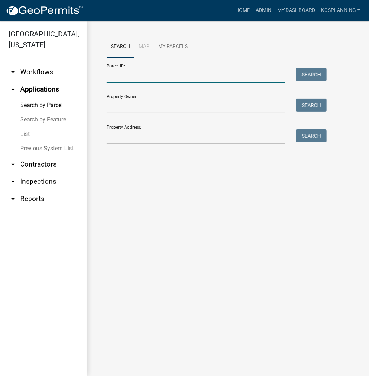
click at [120, 77] on input "Parcel ID:" at bounding box center [195, 75] width 179 height 15
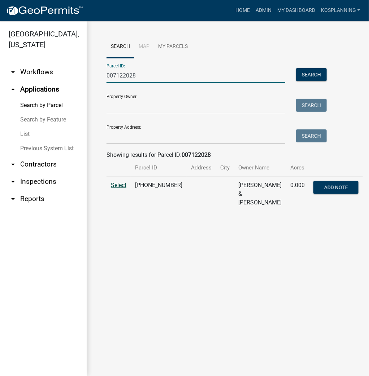
click at [120, 186] on span "Select" at bounding box center [119, 185] width 16 height 7
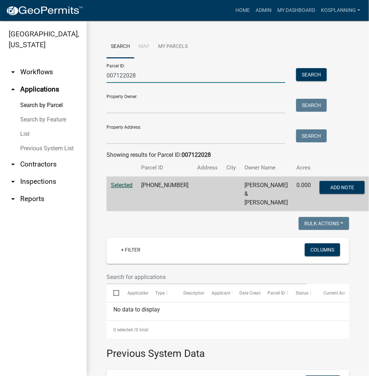
click at [150, 74] on input "007122028" at bounding box center [195, 75] width 179 height 15
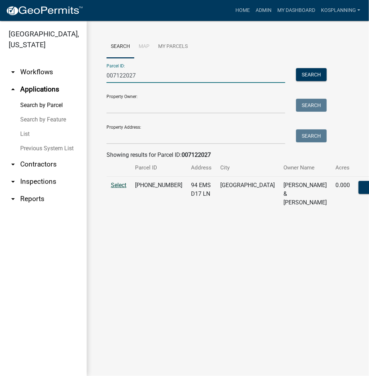
type input "007122027"
click at [121, 189] on span "Select" at bounding box center [119, 185] width 16 height 7
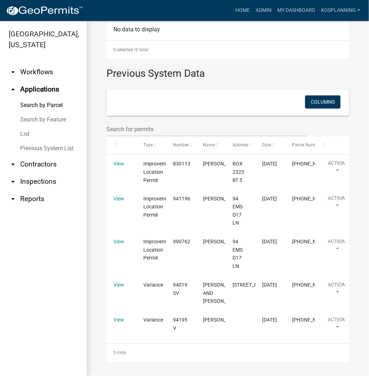
scroll to position [335, 0]
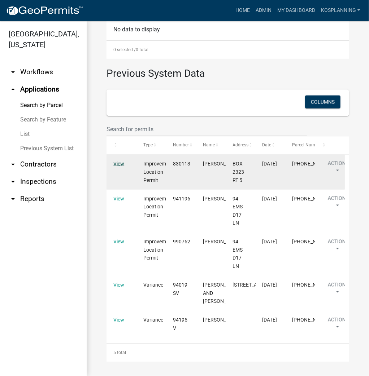
click at [118, 161] on link "View" at bounding box center [118, 164] width 11 height 6
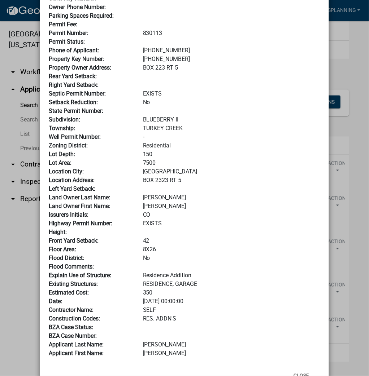
scroll to position [85, 0]
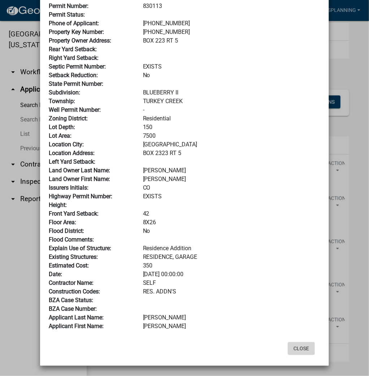
click at [297, 348] on button "Close" at bounding box center [301, 349] width 27 height 13
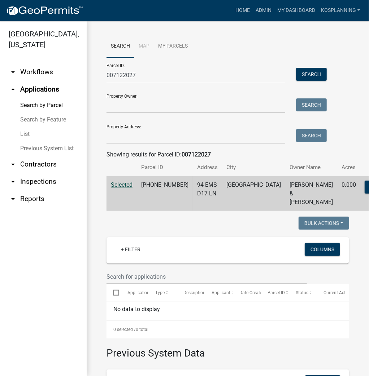
scroll to position [0, 0]
